Goal: Information Seeking & Learning: Check status

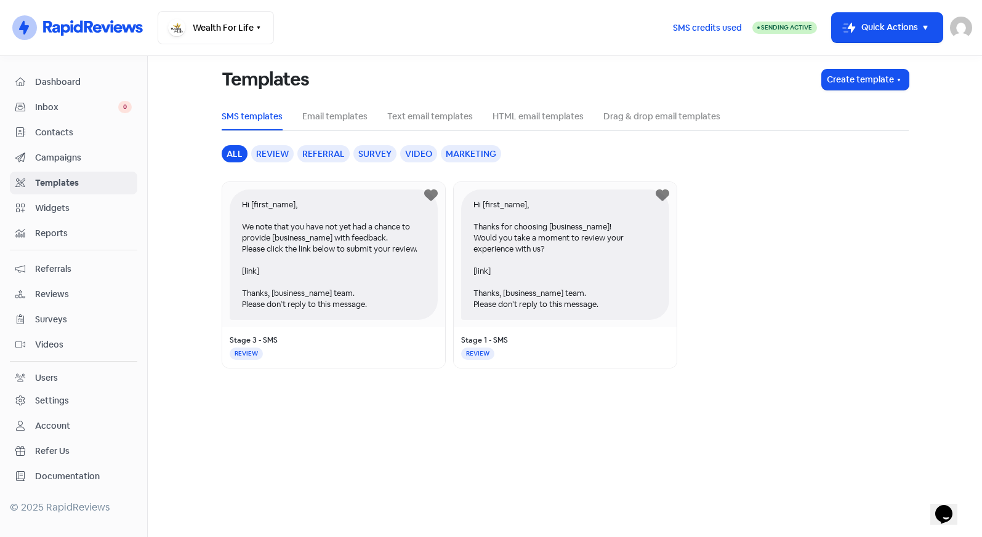
click at [64, 105] on span "Inbox" at bounding box center [76, 107] width 83 height 13
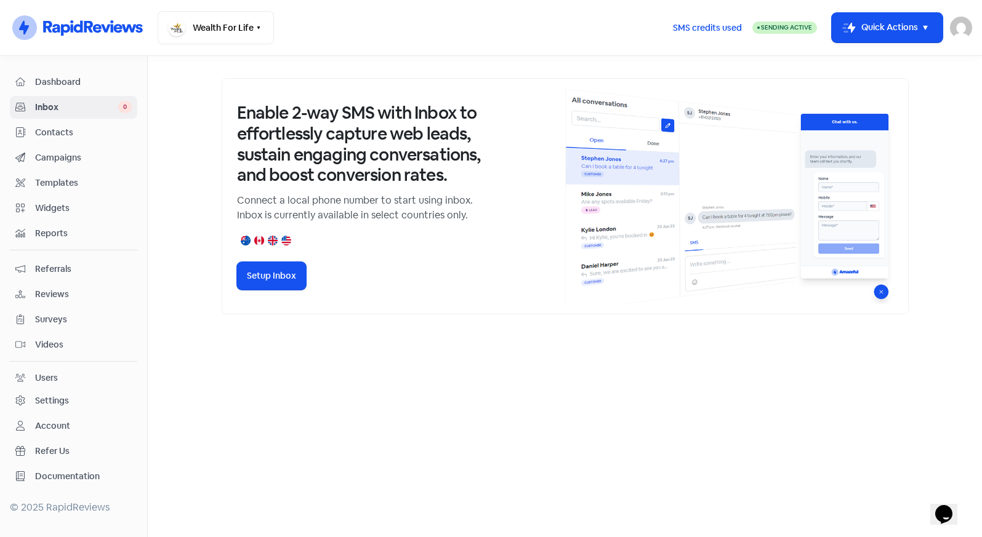
click at [63, 78] on span "Dashboard" at bounding box center [83, 82] width 97 height 13
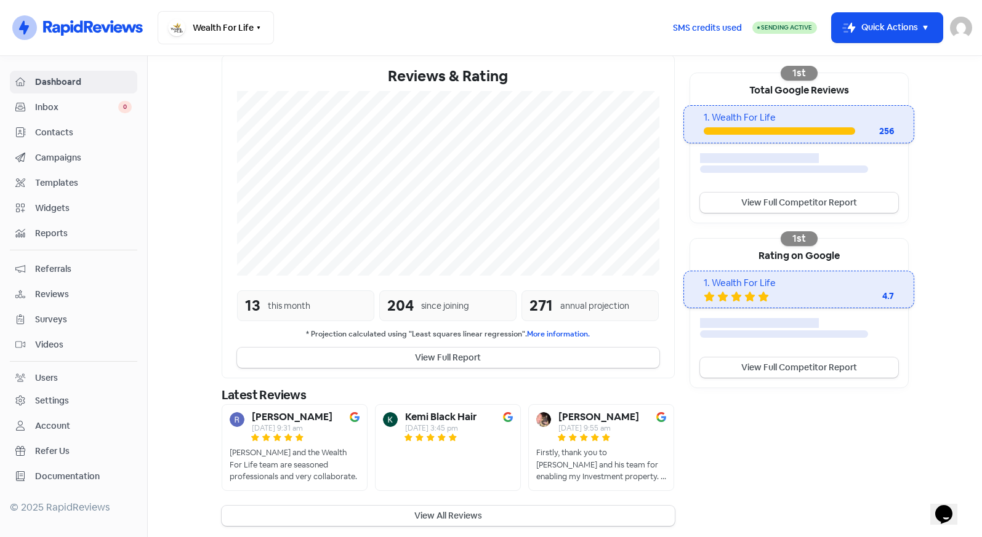
scroll to position [220, 0]
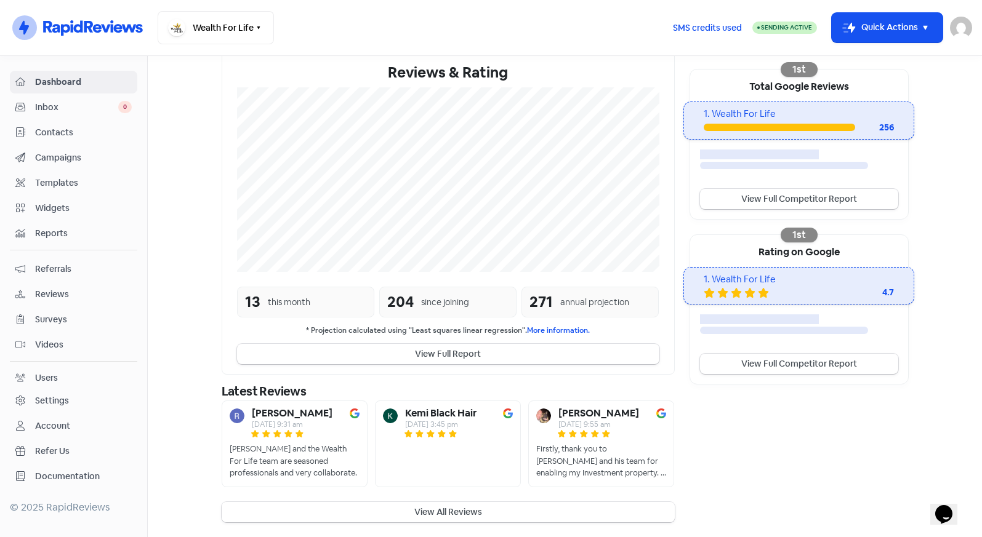
click at [505, 515] on button "View All Reviews" at bounding box center [448, 512] width 453 height 20
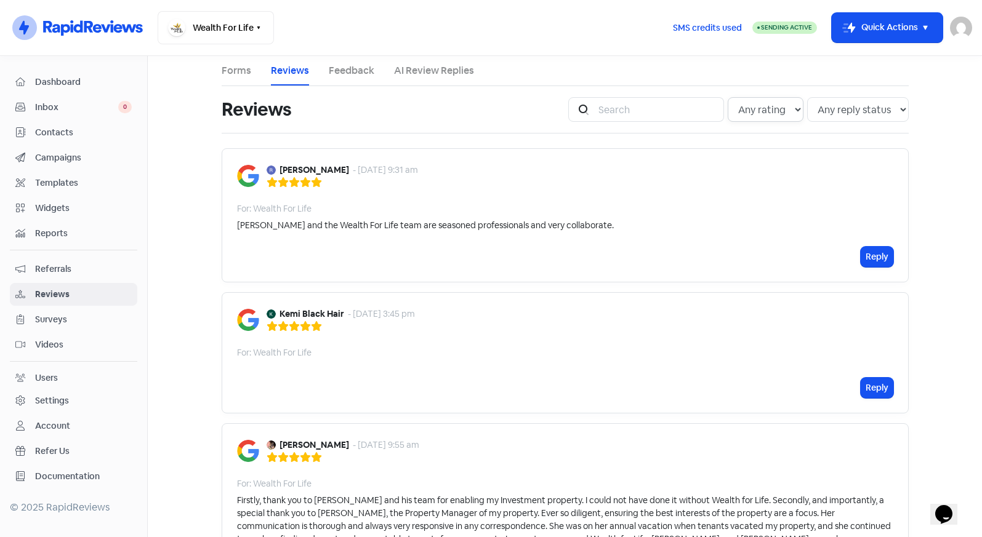
click at [783, 113] on select "Any rating 5 star 4 star 3 star 2 star 1 star" at bounding box center [766, 109] width 76 height 25
select select "2"
click at [728, 97] on select "Any rating 5 star 4 star 3 star 2 star 1 star" at bounding box center [766, 109] width 76 height 25
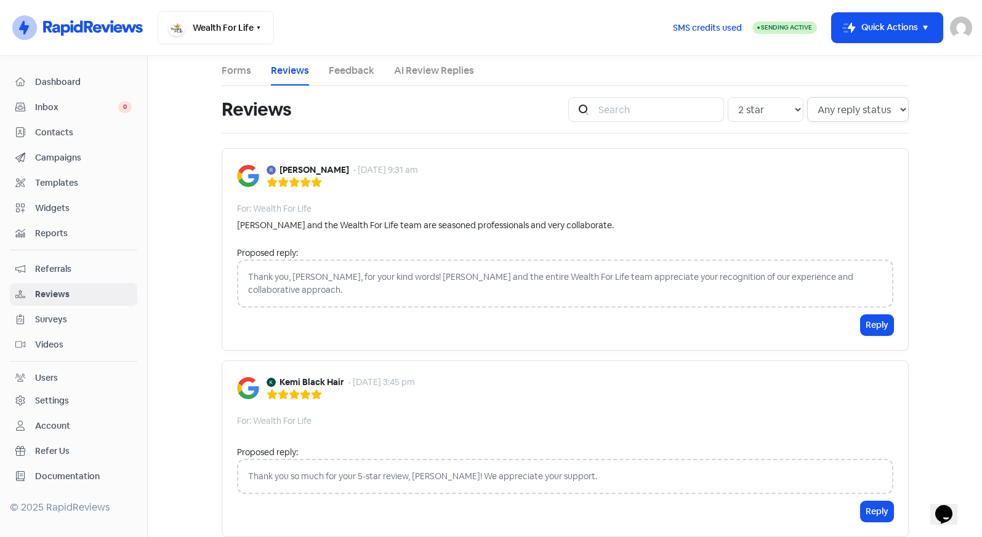
click at [893, 108] on select "Any reply status Has reply No reply" at bounding box center [858, 109] width 102 height 25
select select "false"
click at [807, 97] on select "Any reply status Has reply No reply" at bounding box center [858, 109] width 102 height 25
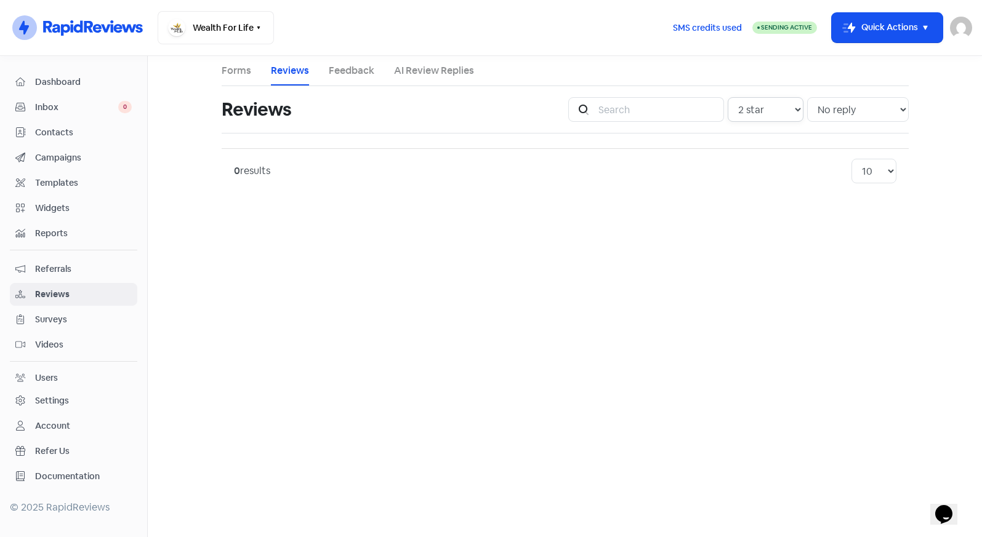
click at [788, 107] on select "Any rating 5 star 4 star 3 star 2 star 1 star" at bounding box center [766, 109] width 76 height 25
select select "1"
click at [728, 97] on select "Any rating 5 star 4 star 3 star 2 star 1 star" at bounding box center [766, 109] width 76 height 25
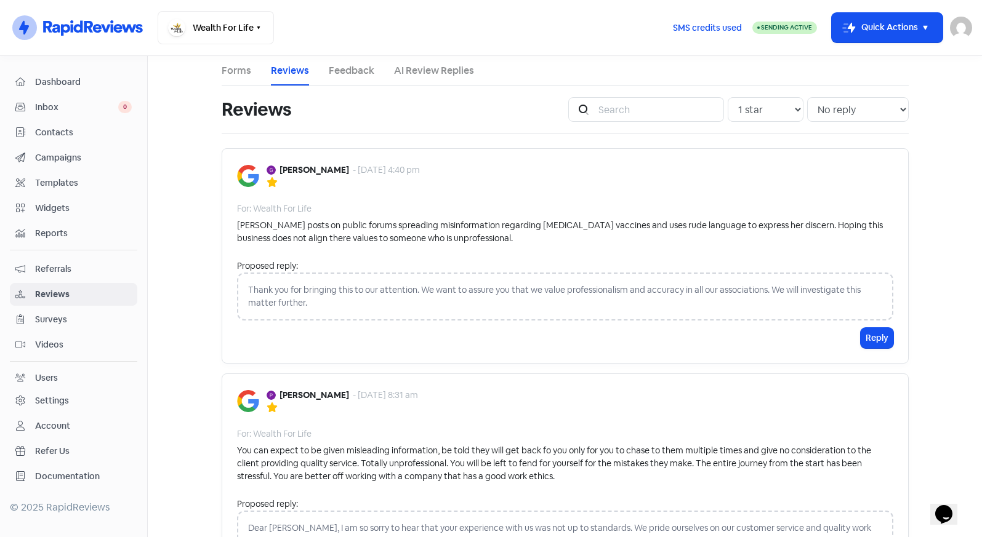
click at [61, 88] on span "Dashboard" at bounding box center [83, 82] width 97 height 13
